Goal: Information Seeking & Learning: Learn about a topic

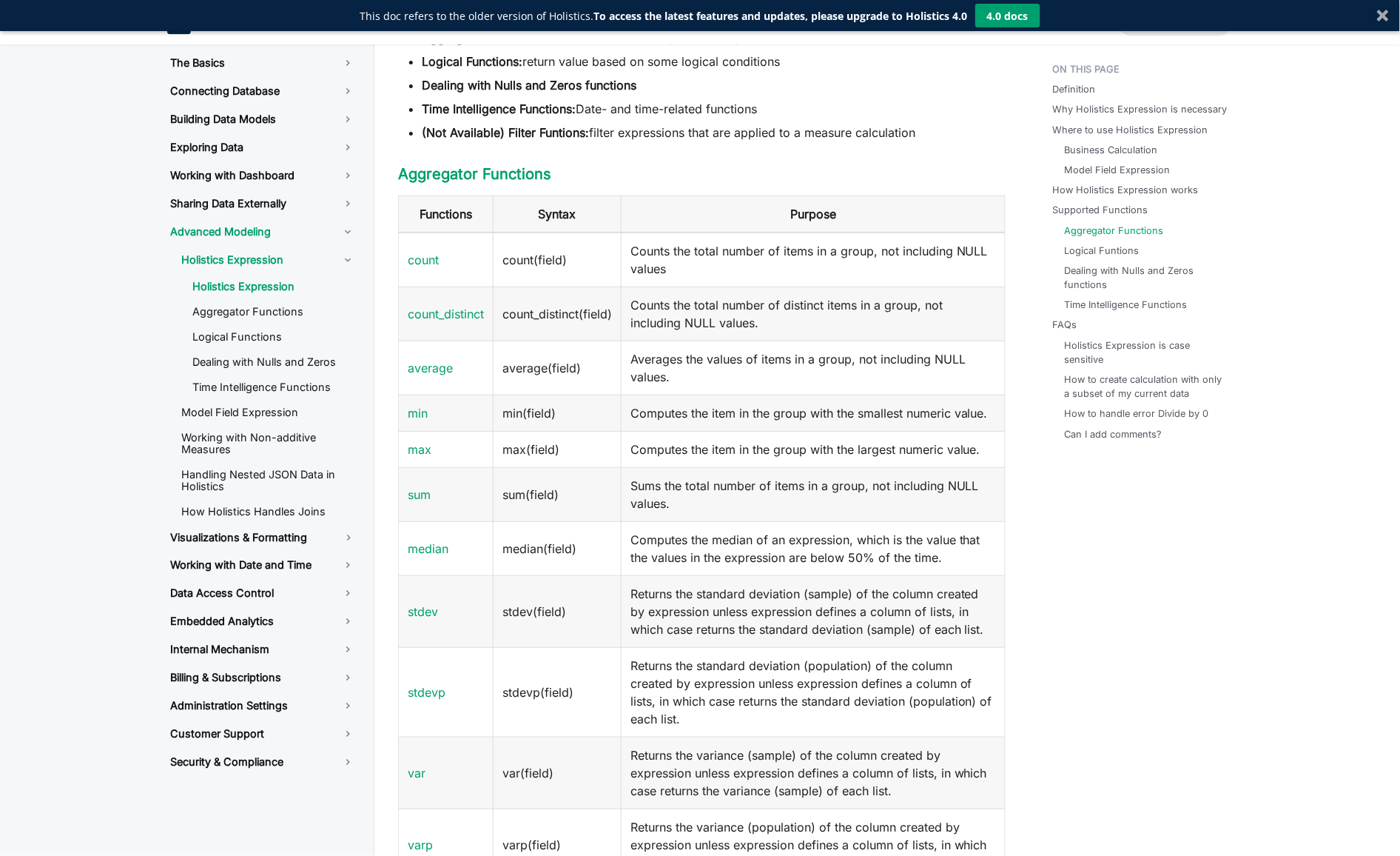
scroll to position [1343, 0]
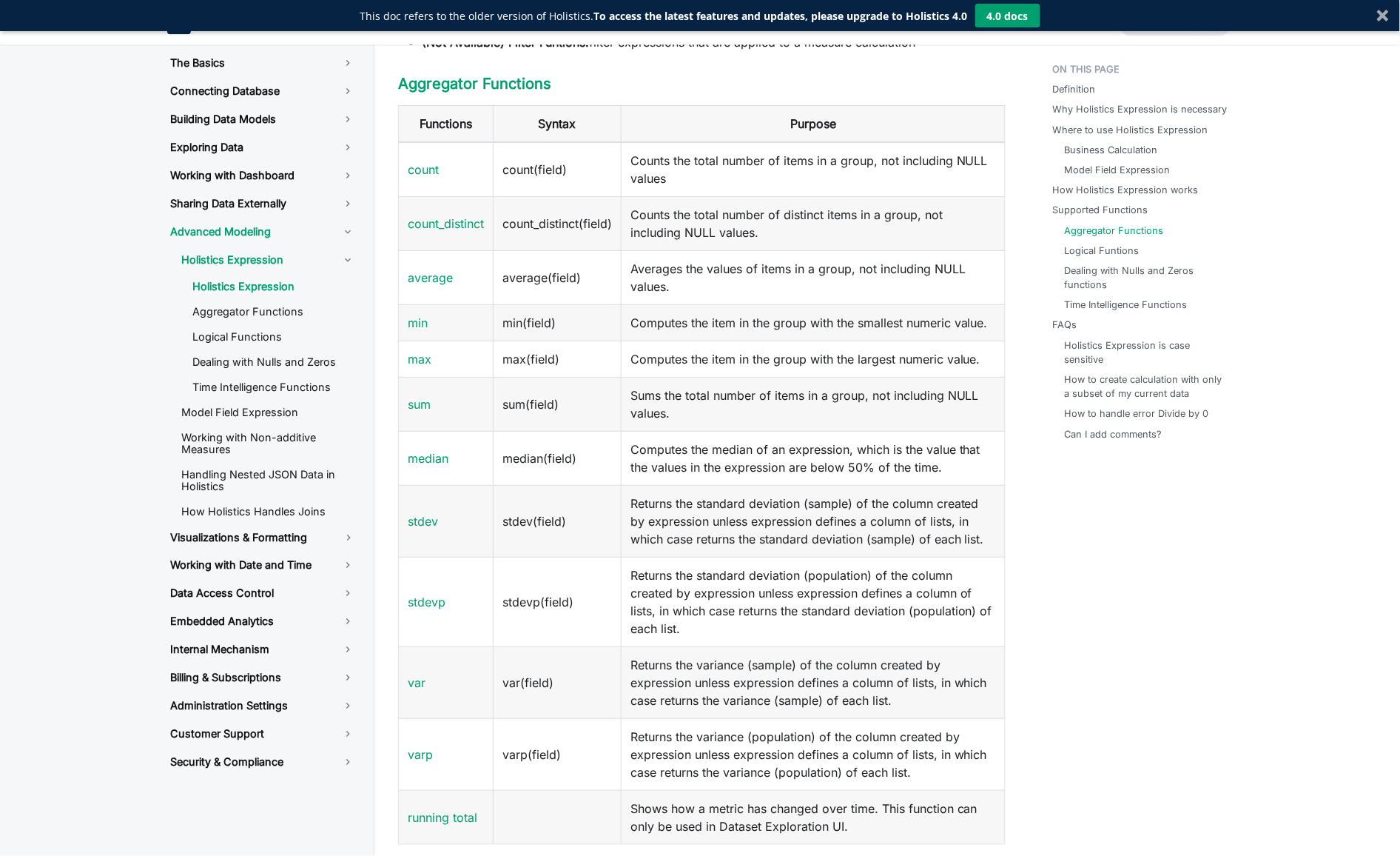
click at [685, 482] on td "Computes the median of an expression, which is the value that the values in the…" at bounding box center [814, 458] width 384 height 54
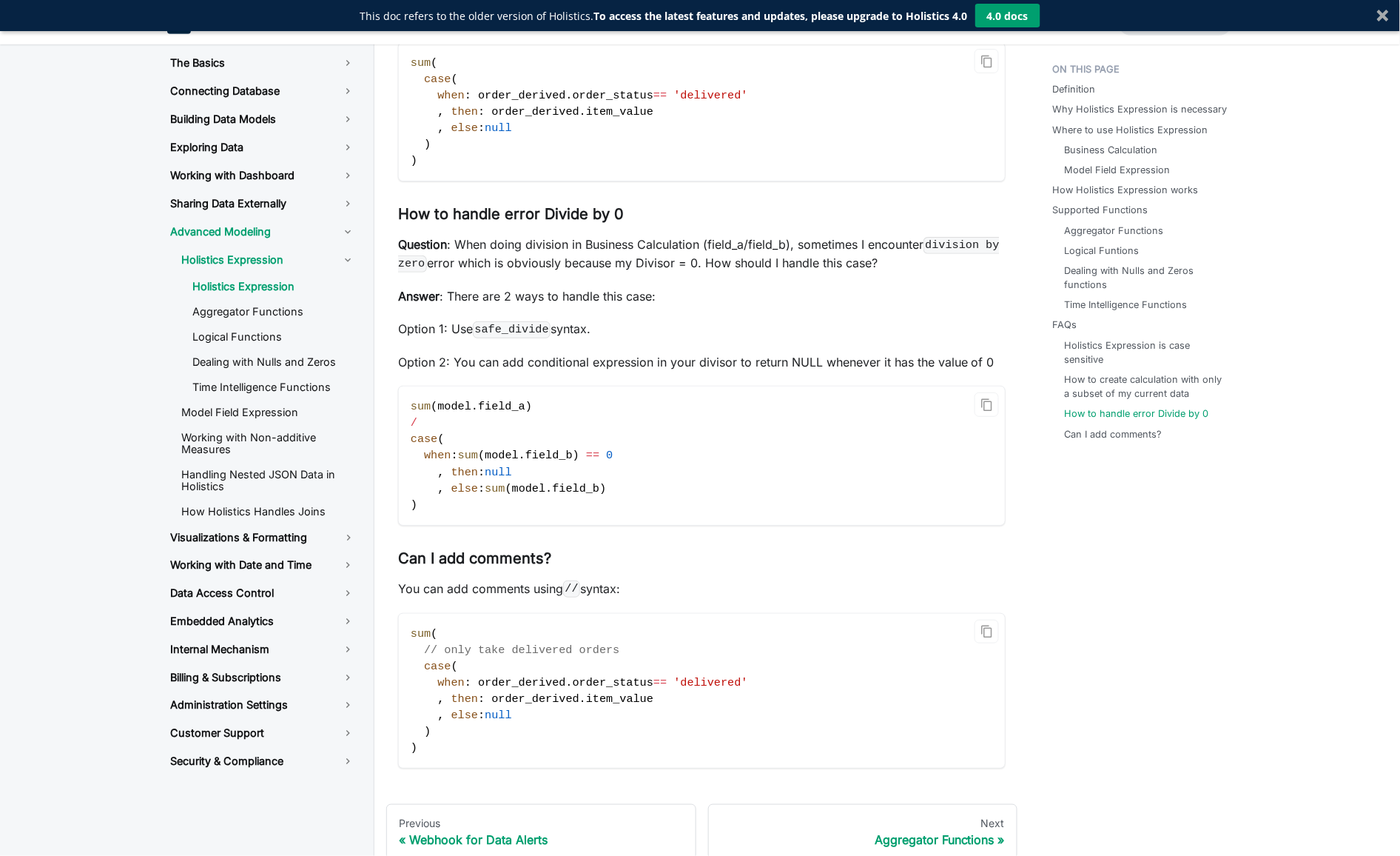
scroll to position [4223, 0]
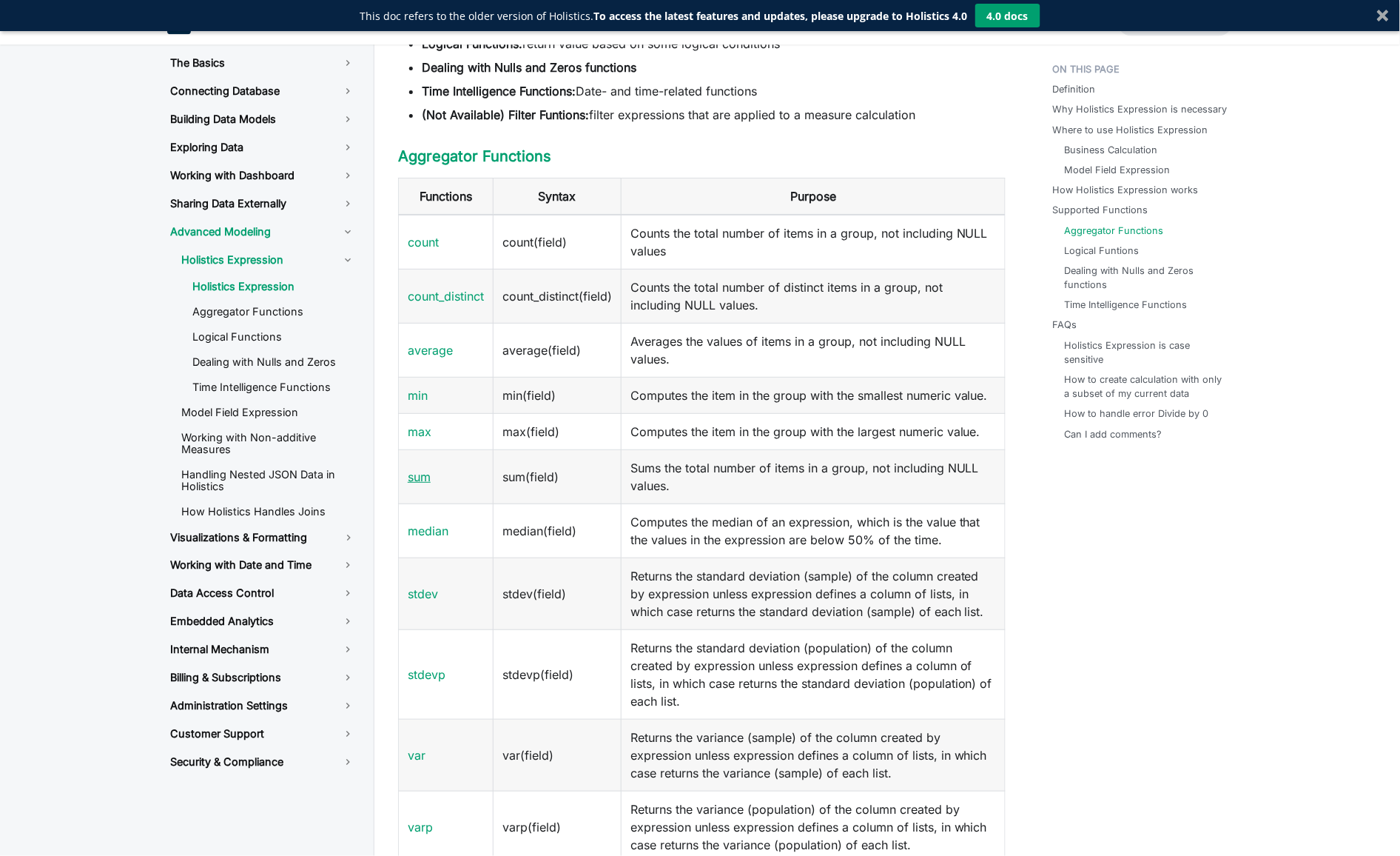
click at [416, 472] on link "sum" at bounding box center [419, 476] width 23 height 14
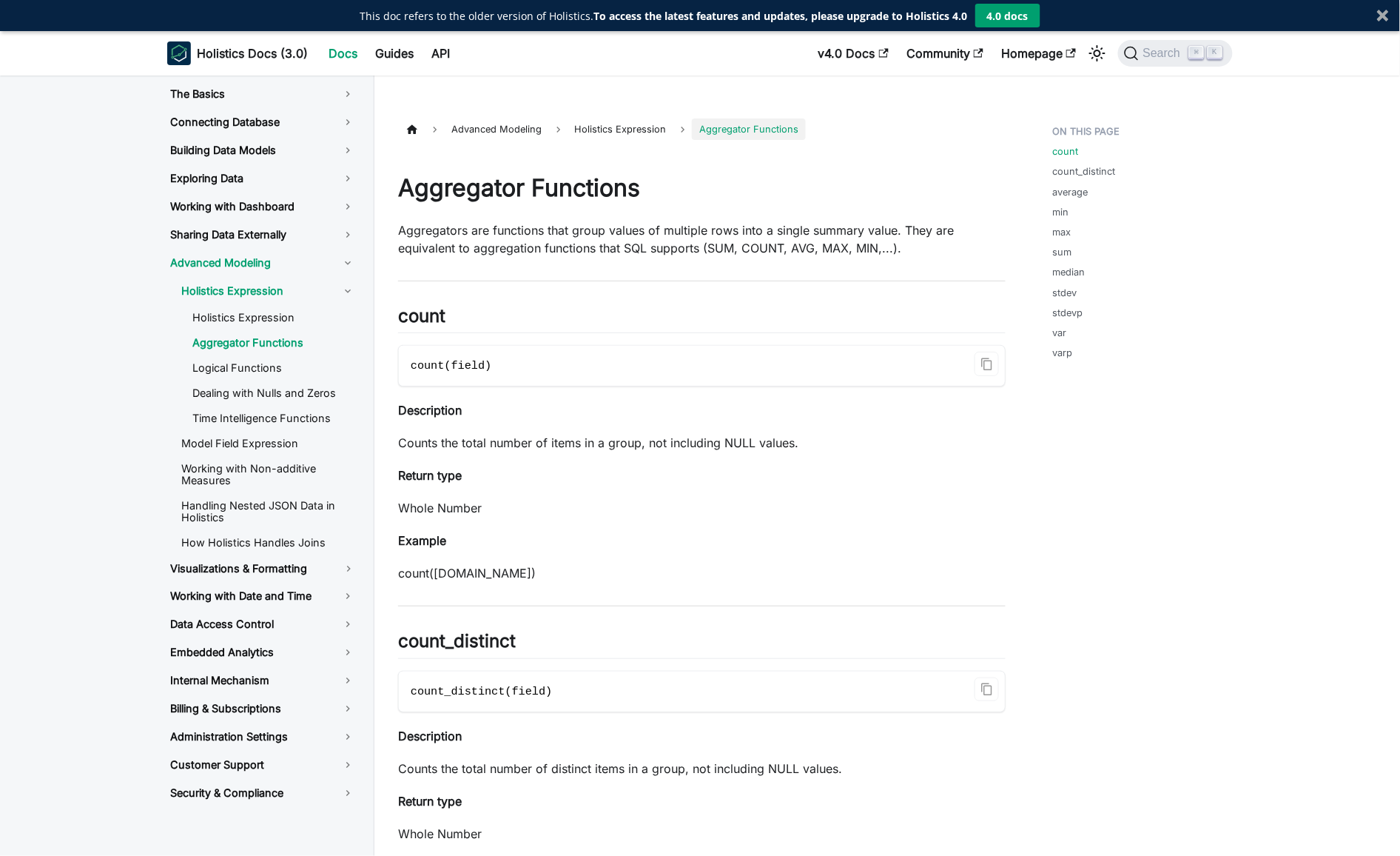
click at [569, 447] on p "Counts the total number of items in a group, not including NULL values." at bounding box center [702, 442] width 607 height 17
click at [686, 442] on p "Counts the total number of items in a group, not including NULL values." at bounding box center [702, 442] width 607 height 17
click at [587, 441] on p "Counts the total number of items in a group, not including NULL values." at bounding box center [702, 442] width 607 height 17
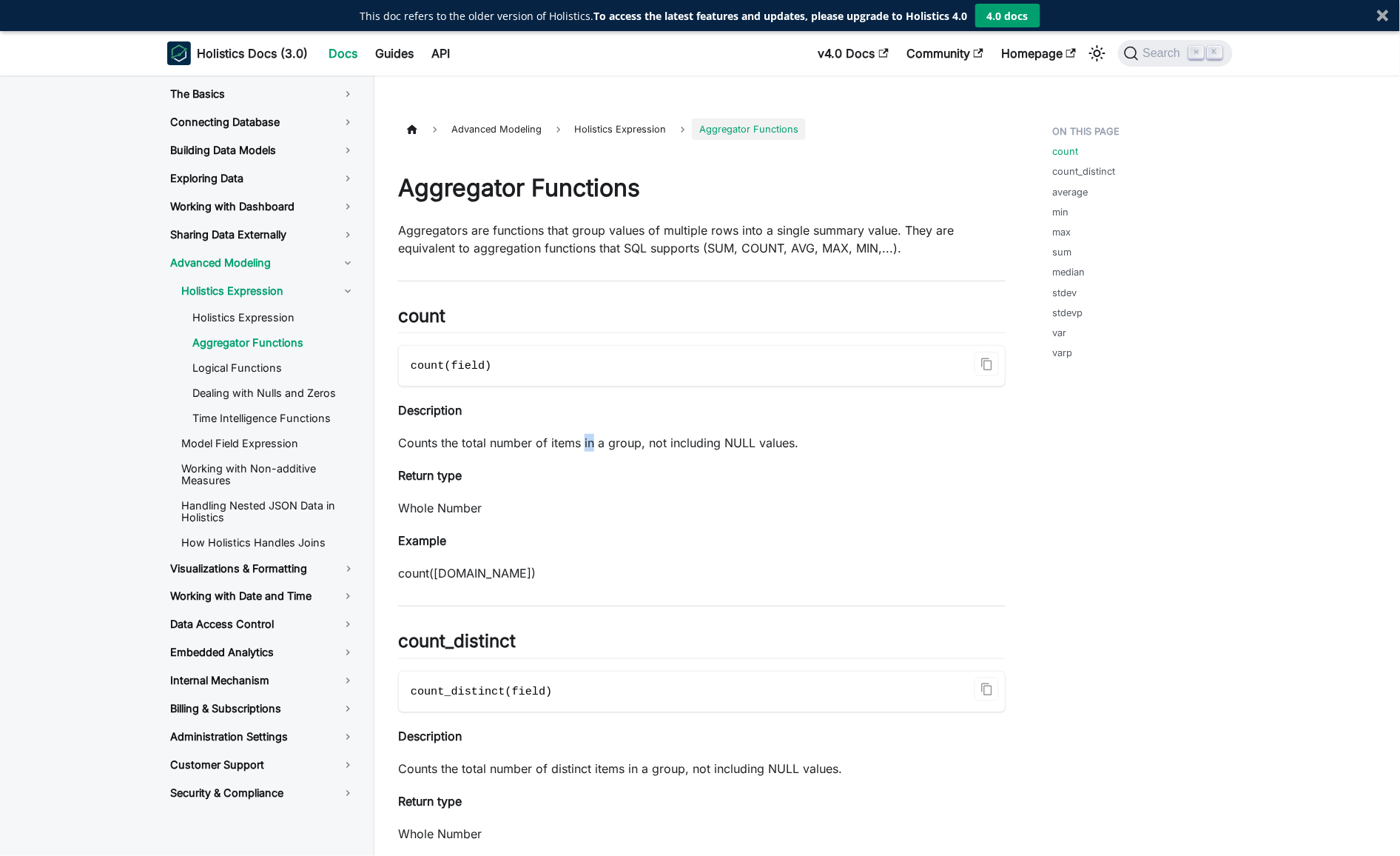
click at [587, 441] on p "Counts the total number of items in a group, not including NULL values." at bounding box center [702, 442] width 607 height 17
drag, startPoint x: 587, startPoint y: 441, endPoint x: 596, endPoint y: 441, distance: 9.0
click at [585, 441] on p "Counts the total number of items in a group, not including NULL values." at bounding box center [702, 442] width 607 height 17
click at [671, 436] on p "Counts the total number of items in a group, not including NULL values." at bounding box center [702, 442] width 607 height 17
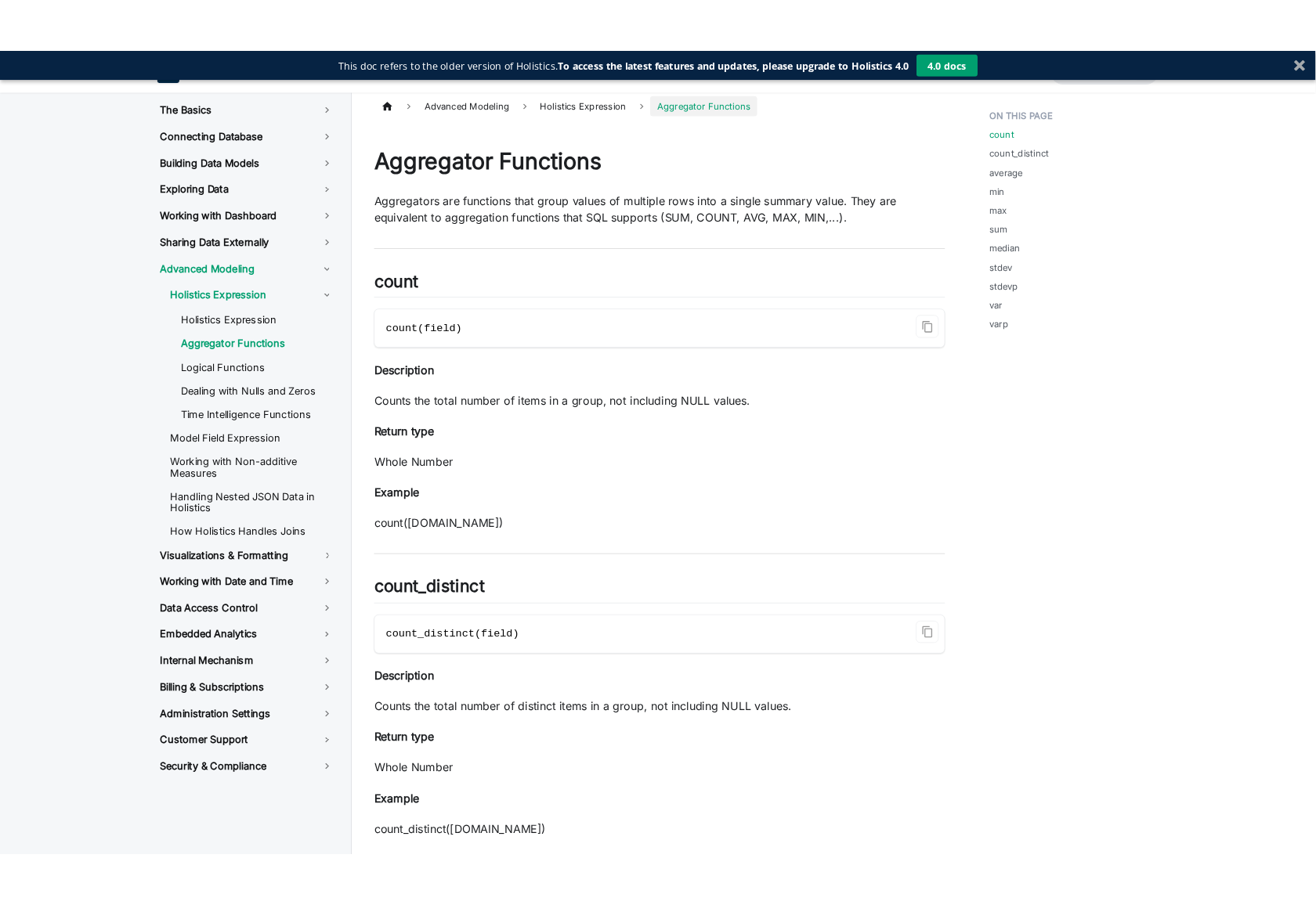
scroll to position [511, 0]
